Goal: Task Accomplishment & Management: Use online tool/utility

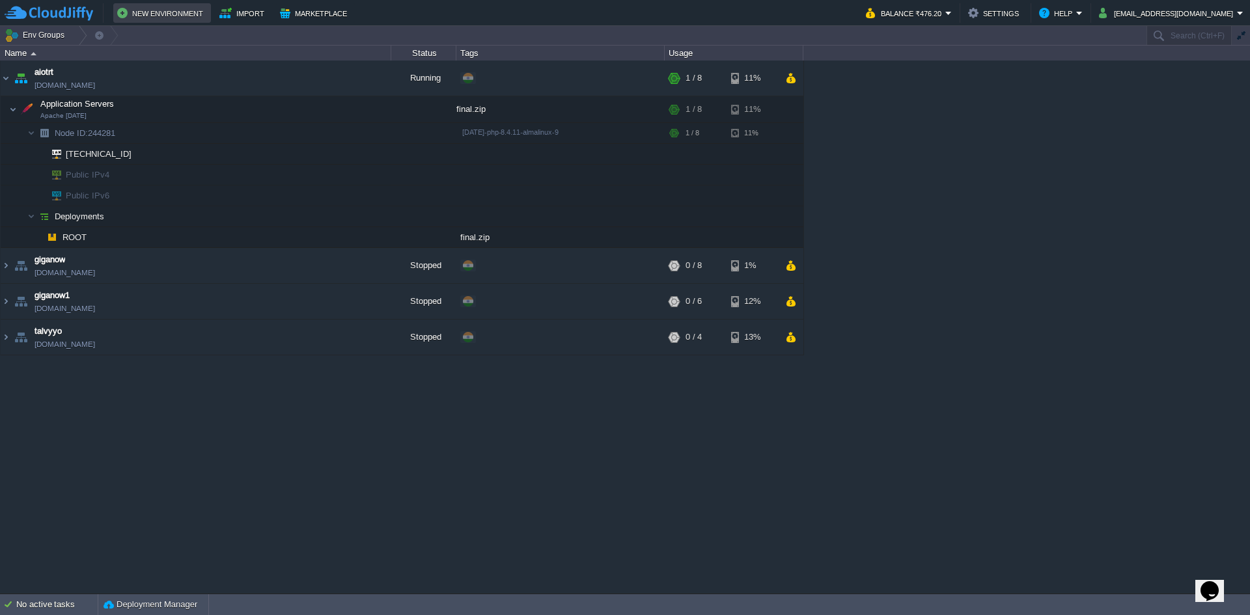
click at [168, 10] on button "New Environment" at bounding box center [162, 13] width 90 height 16
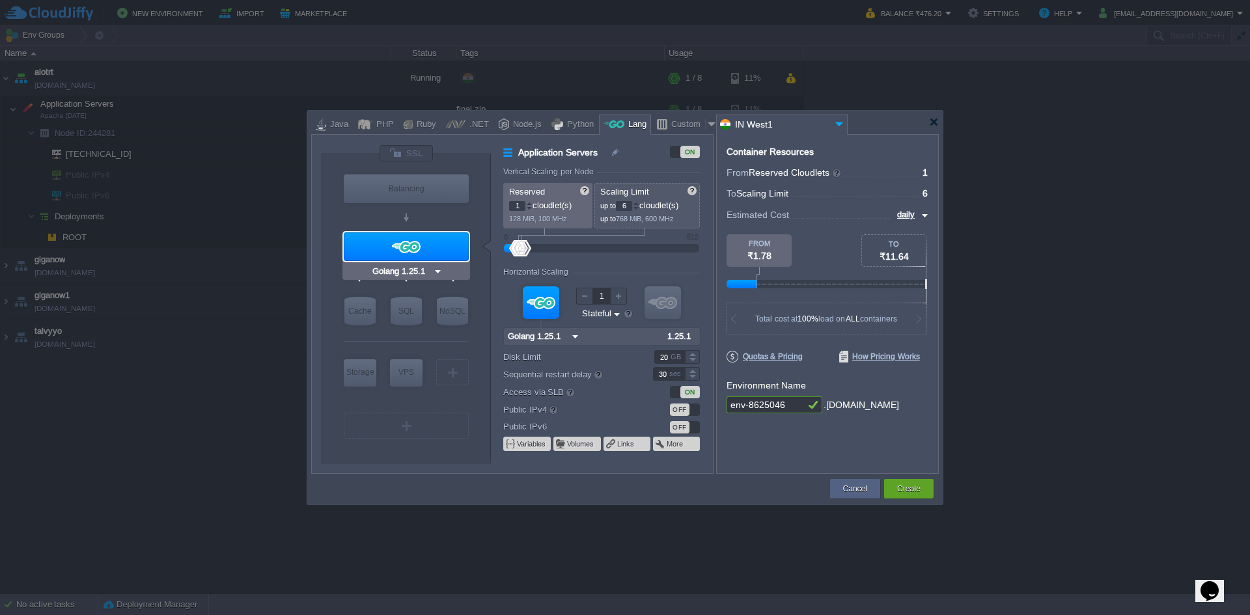
type input "NGINX 1.28.0"
click at [363, 129] on div at bounding box center [365, 125] width 14 height 20
type input "Application Servers"
type input "4"
type input "Apache [DATE]"
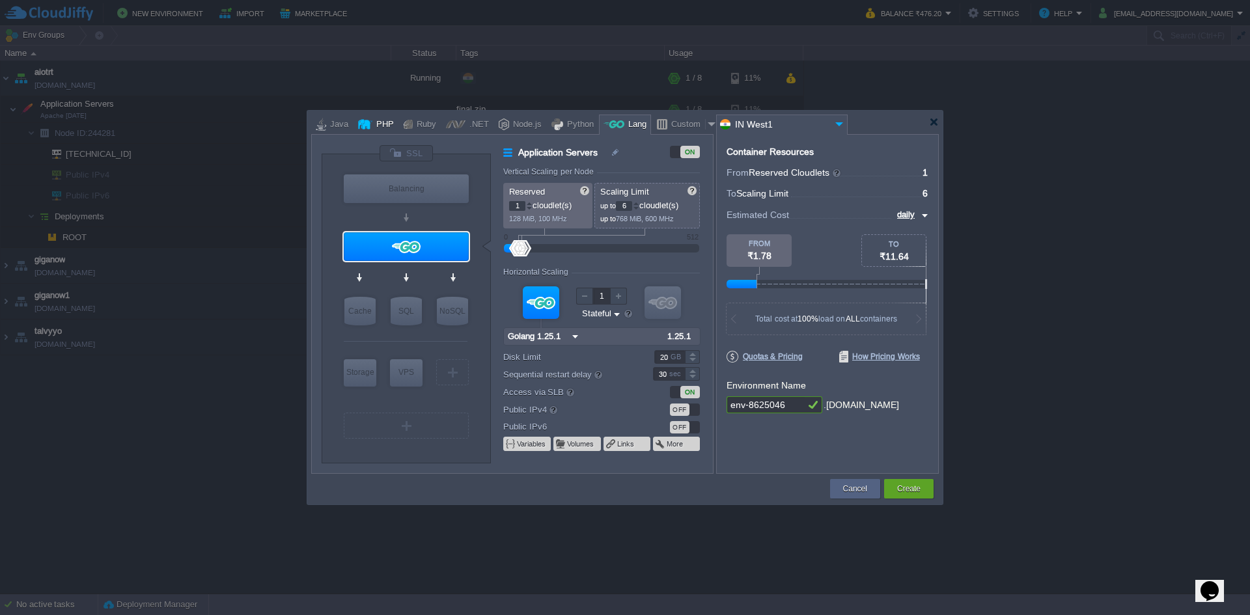
type input "PHP [DATE]"
type input "Apache [DATE]"
click at [800, 409] on input "env-8625046" at bounding box center [766, 405] width 78 height 17
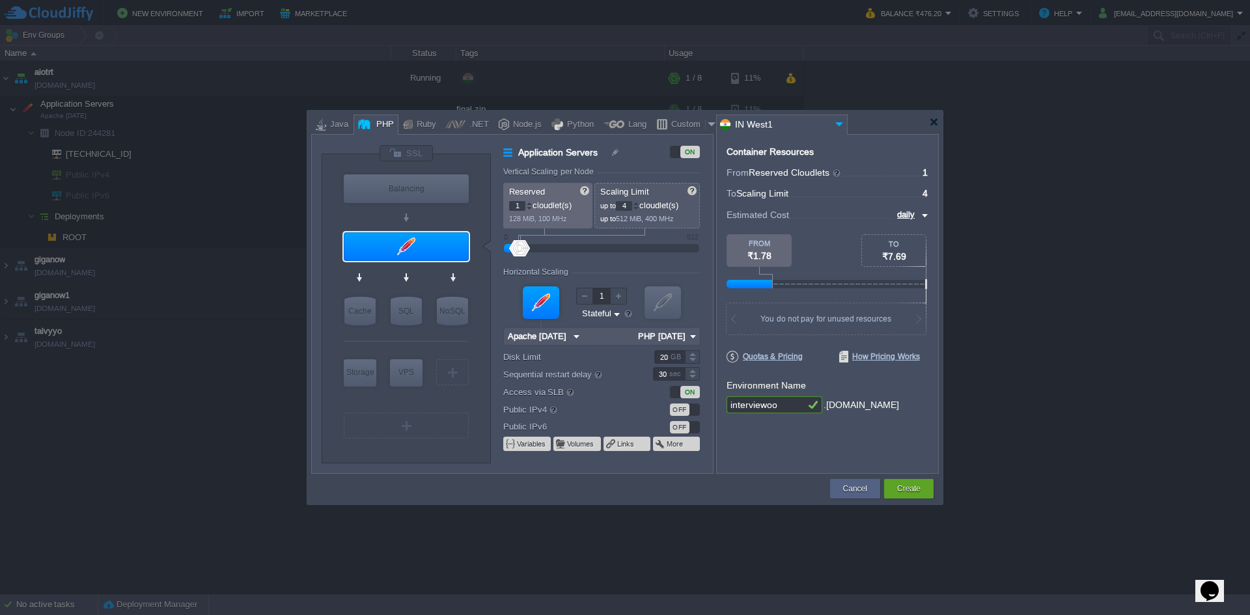
type input "interviewoo"
click at [793, 422] on div "Container Resources From Reserved Cloudlets ... = 1 not added To Scaling Limit …" at bounding box center [827, 304] width 223 height 340
click at [908, 485] on button "Create" at bounding box center [908, 489] width 23 height 13
